Goal: Information Seeking & Learning: Find specific page/section

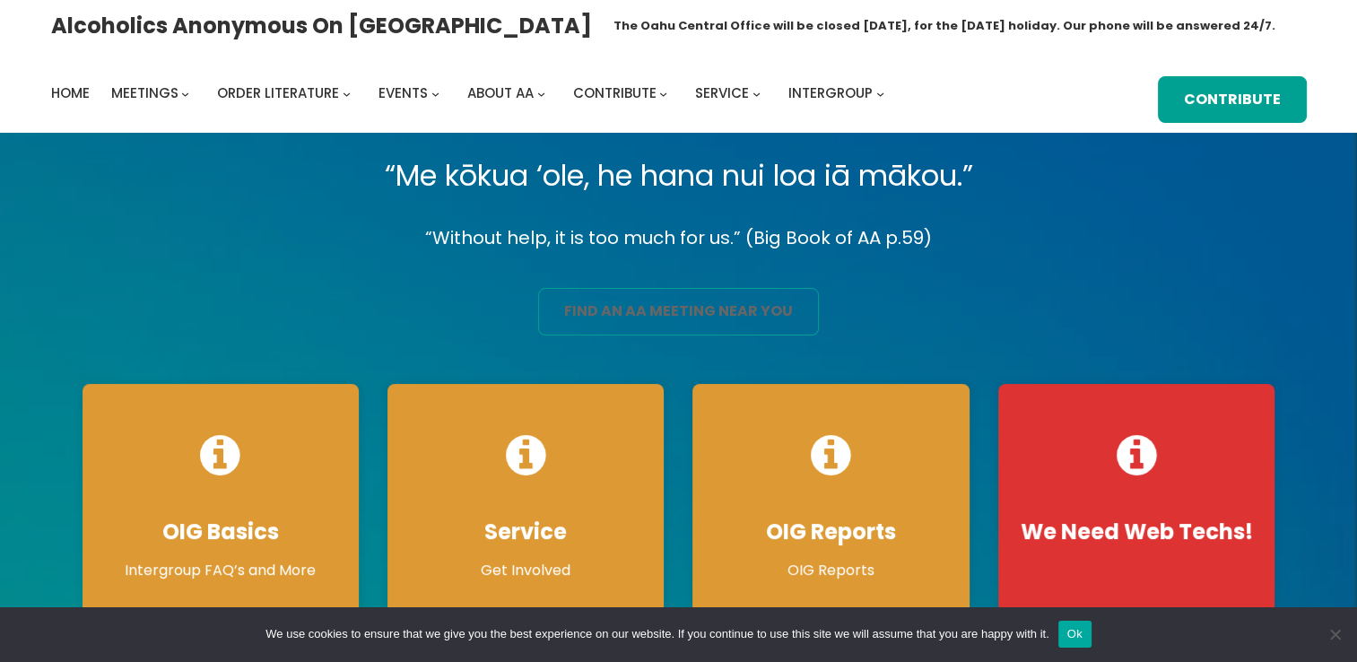
click at [589, 312] on link "find an aa meeting near you" at bounding box center [678, 312] width 281 height 48
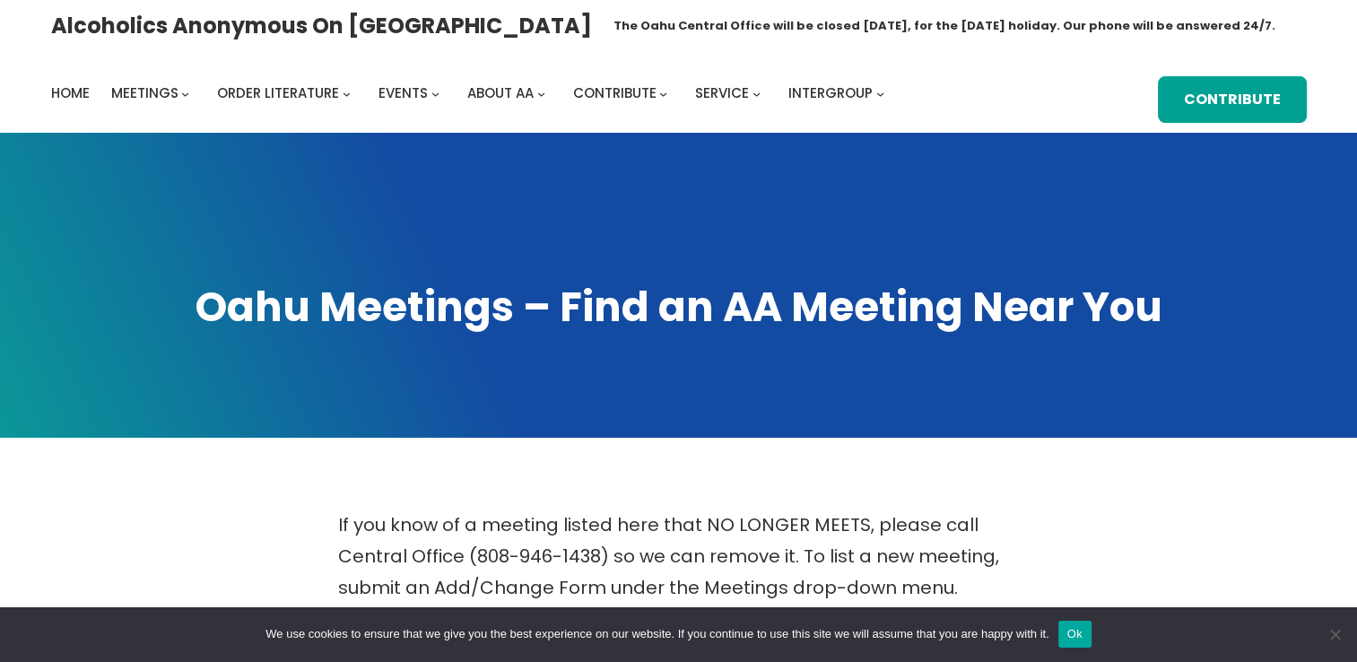
scroll to position [578, 0]
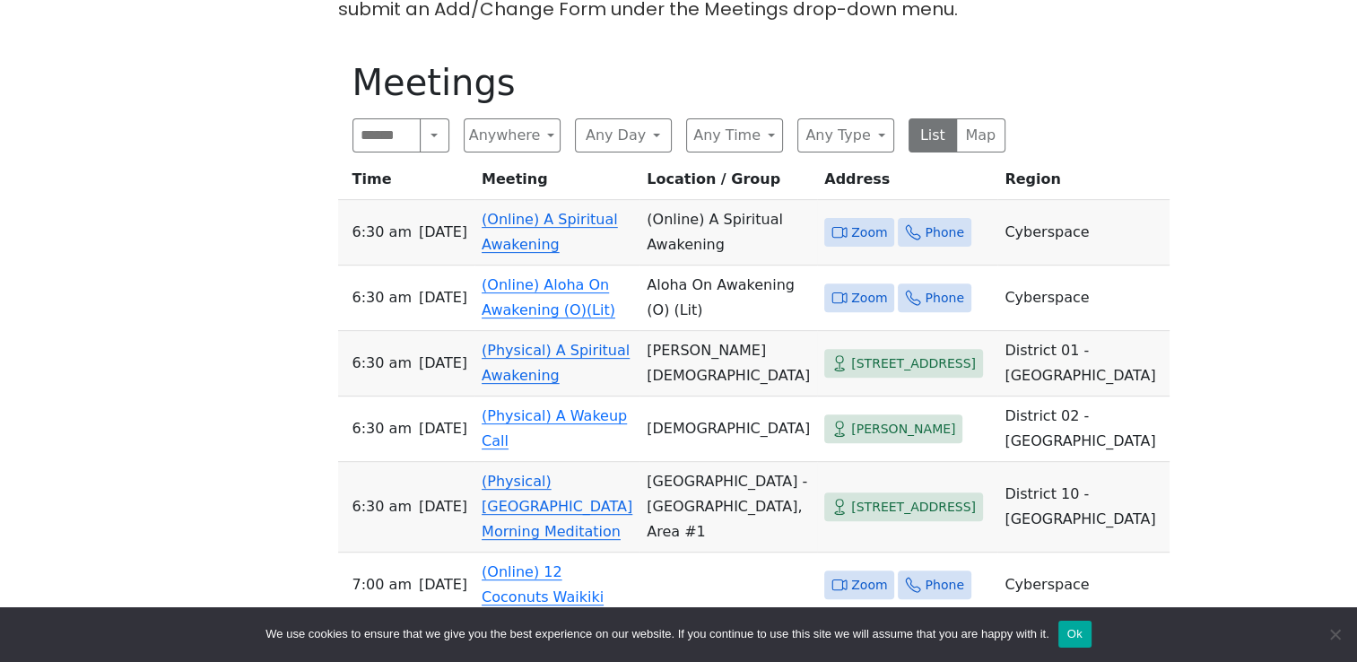
click at [851, 222] on span "Zoom" at bounding box center [869, 233] width 36 height 22
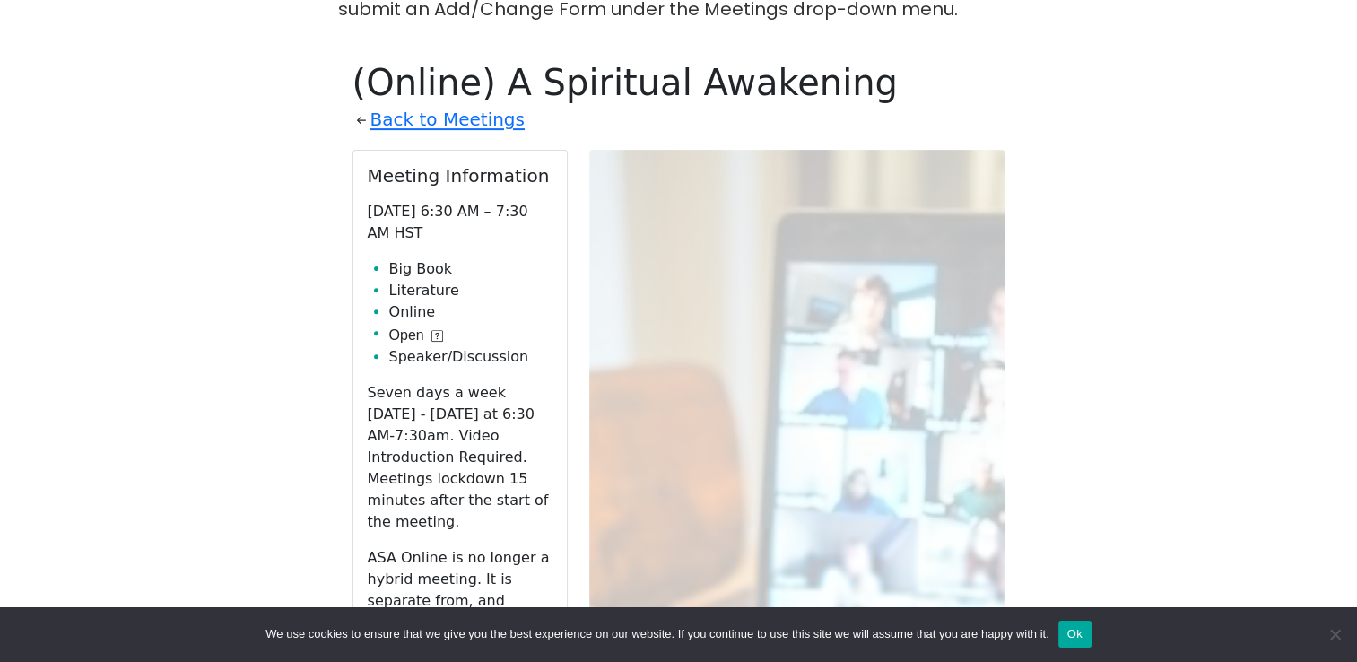
scroll to position [625, 0]
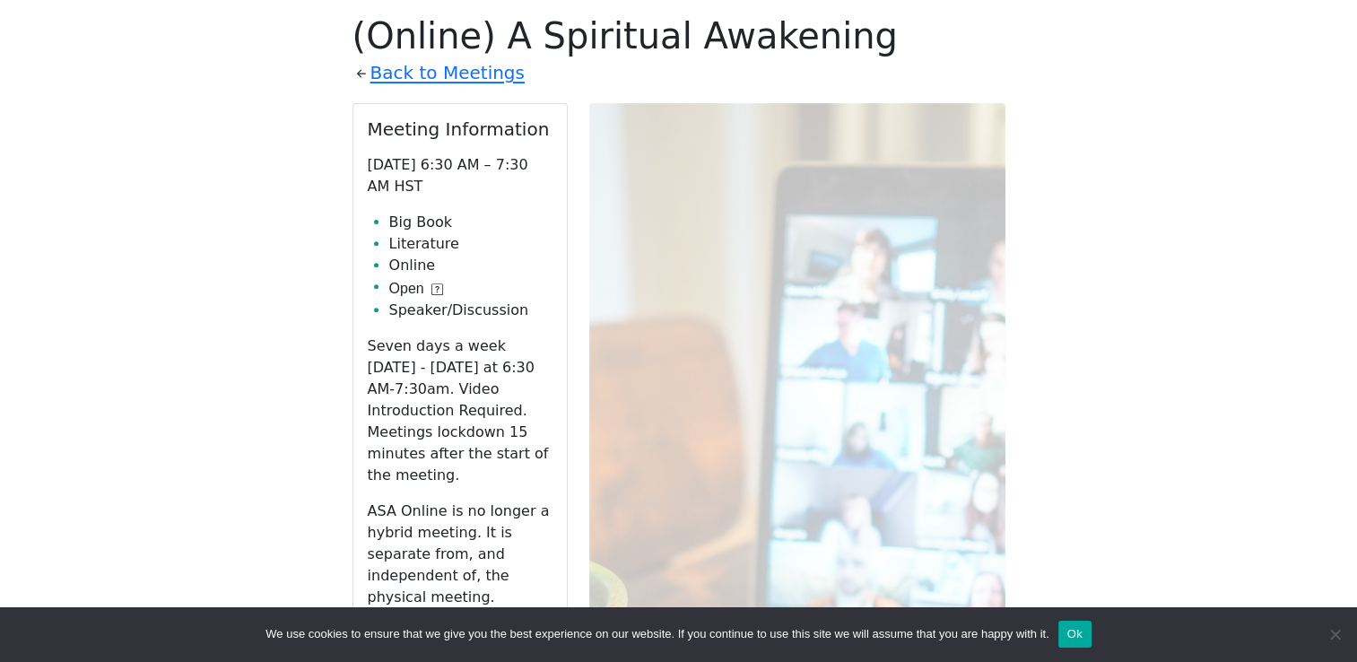
click at [477, 622] on link "Zoom" at bounding box center [460, 639] width 185 height 34
